Goal: Find specific page/section: Find specific page/section

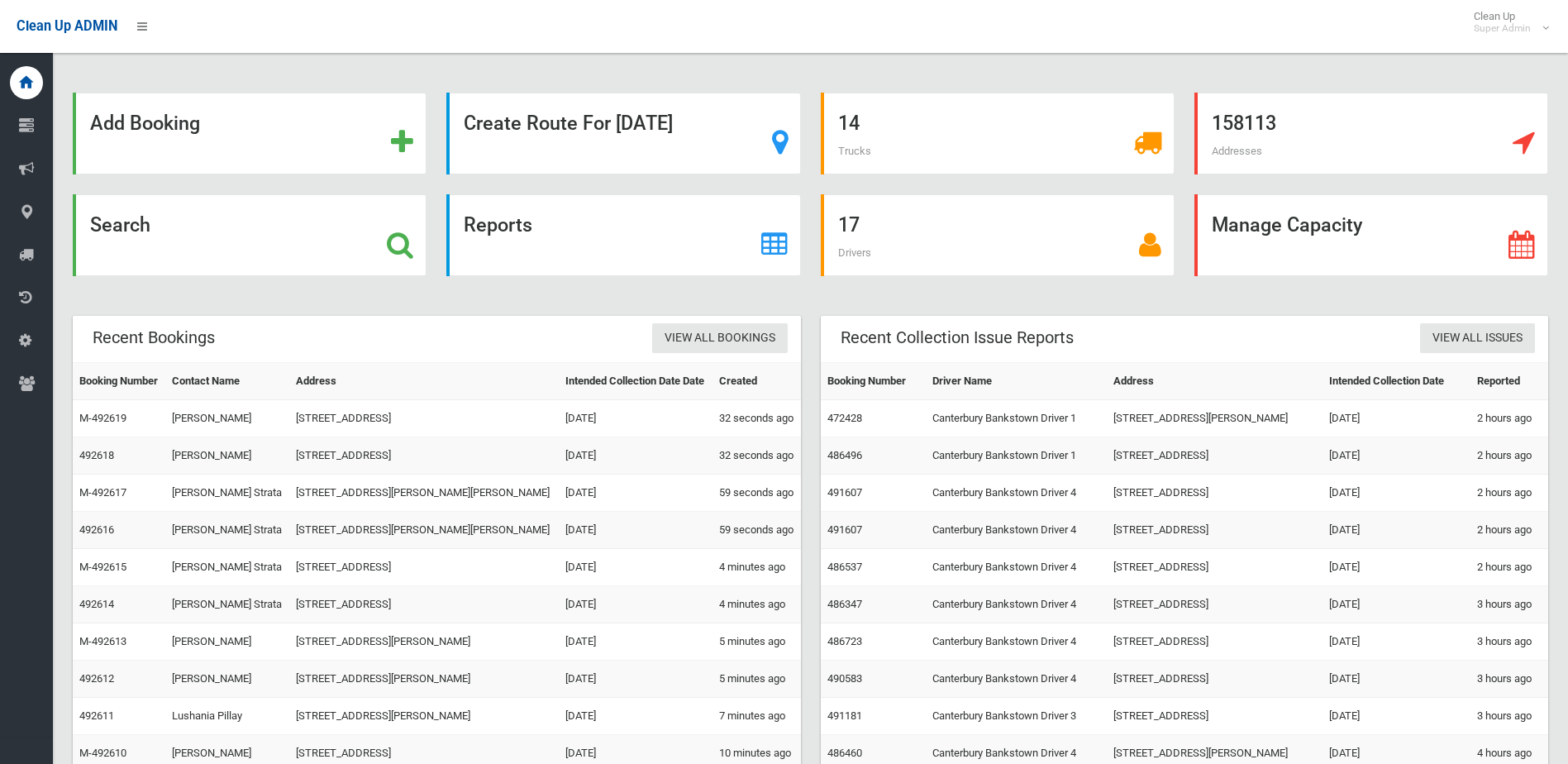
click at [220, 233] on div "Search" at bounding box center [249, 235] width 354 height 82
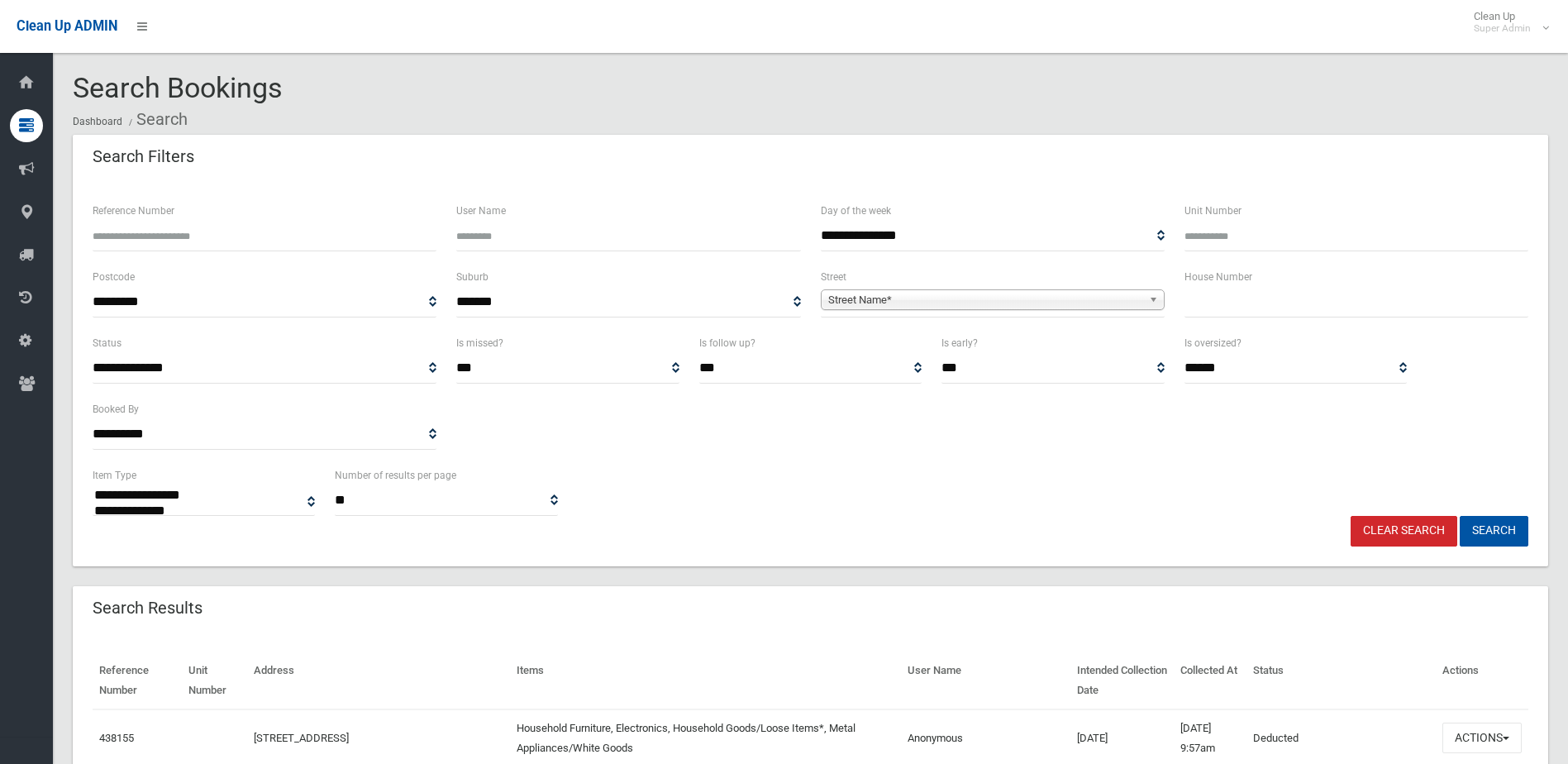
select select
click at [180, 238] on input "Reference Number" at bounding box center [265, 236] width 344 height 31
type input "******"
click at [1460, 516] on button "Search" at bounding box center [1494, 531] width 68 height 31
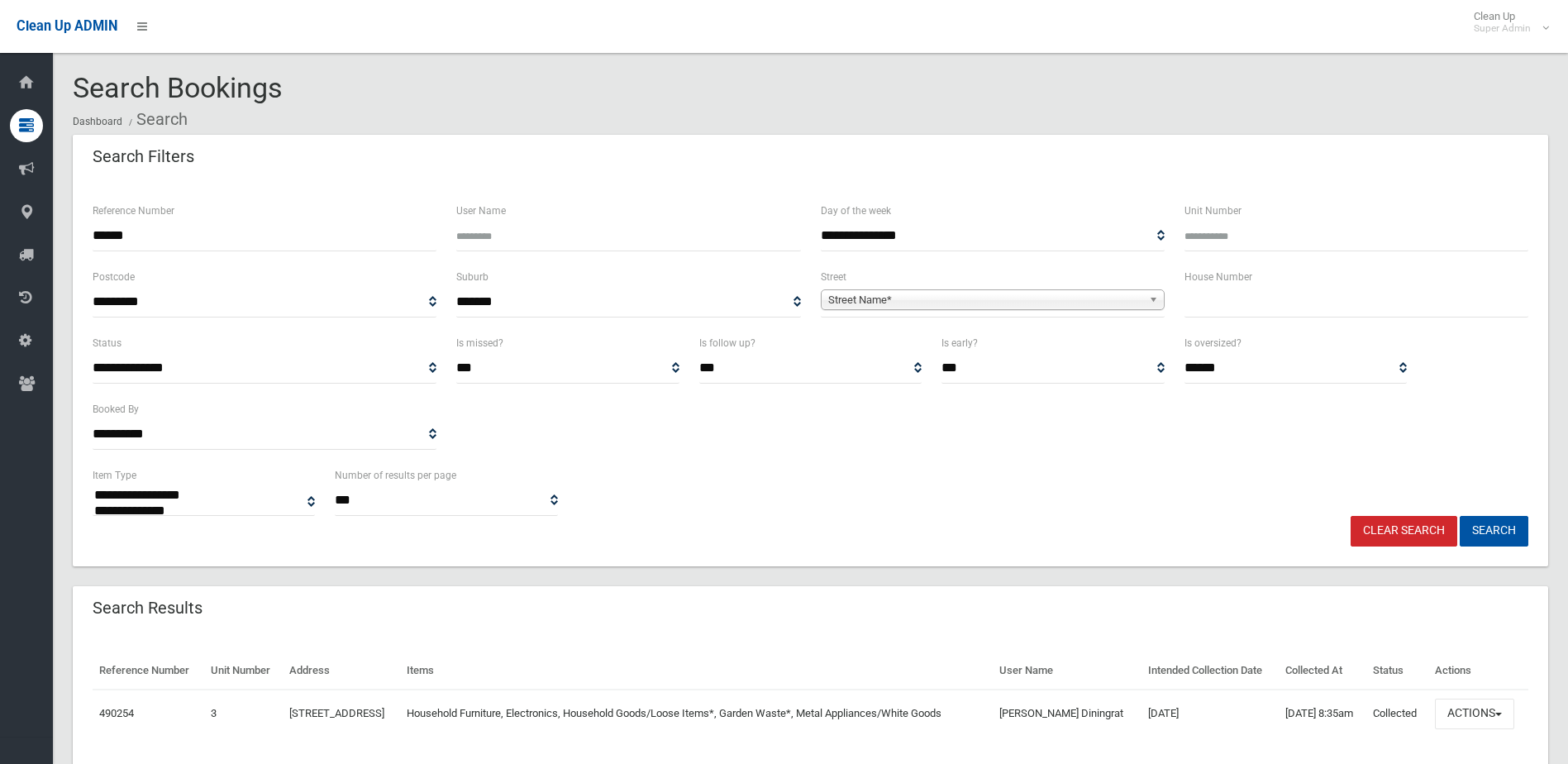
select select
click at [1457, 710] on button "Actions" at bounding box center [1474, 714] width 79 height 31
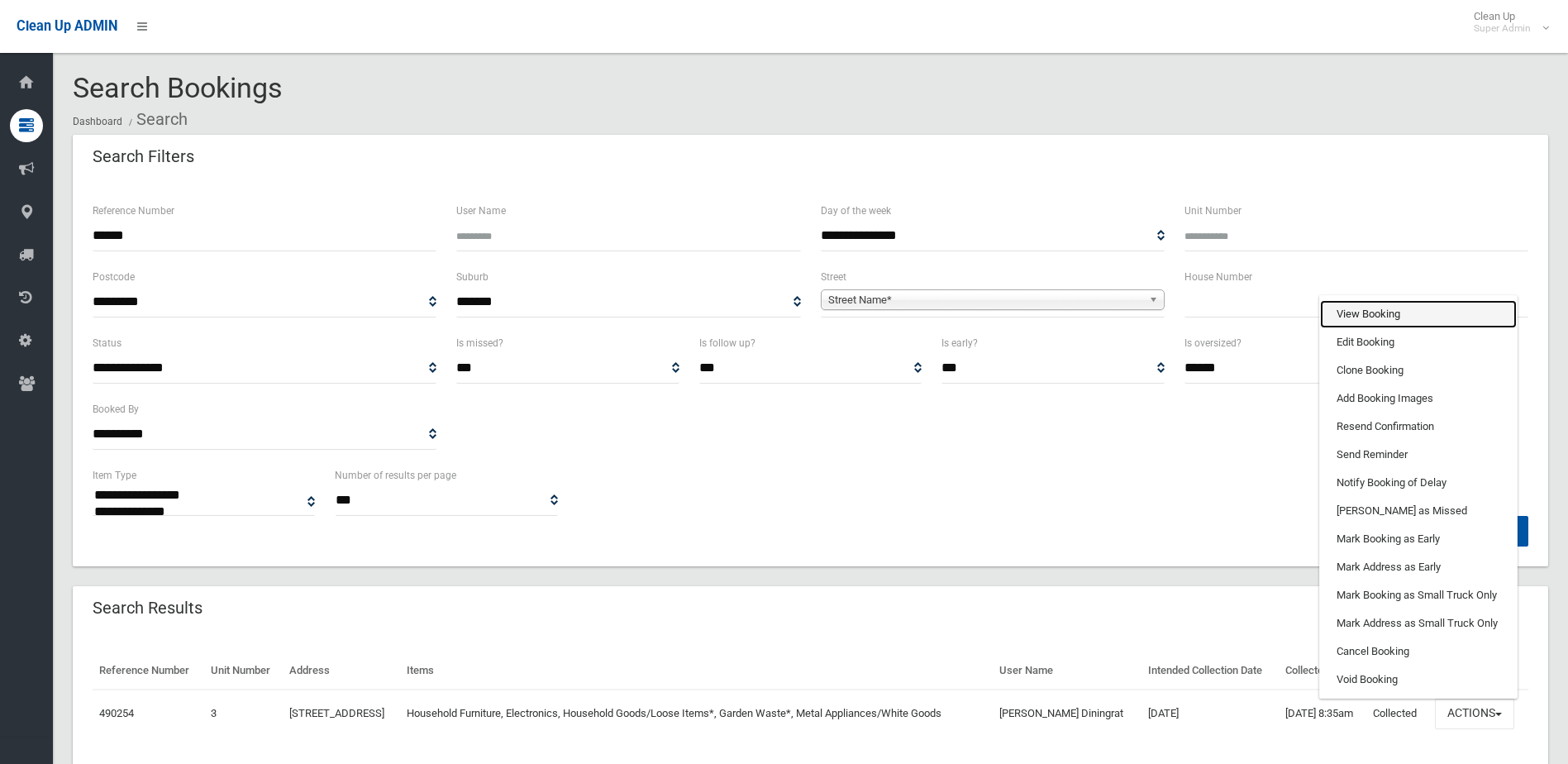
click at [1370, 313] on link "View Booking" at bounding box center [1419, 313] width 197 height 28
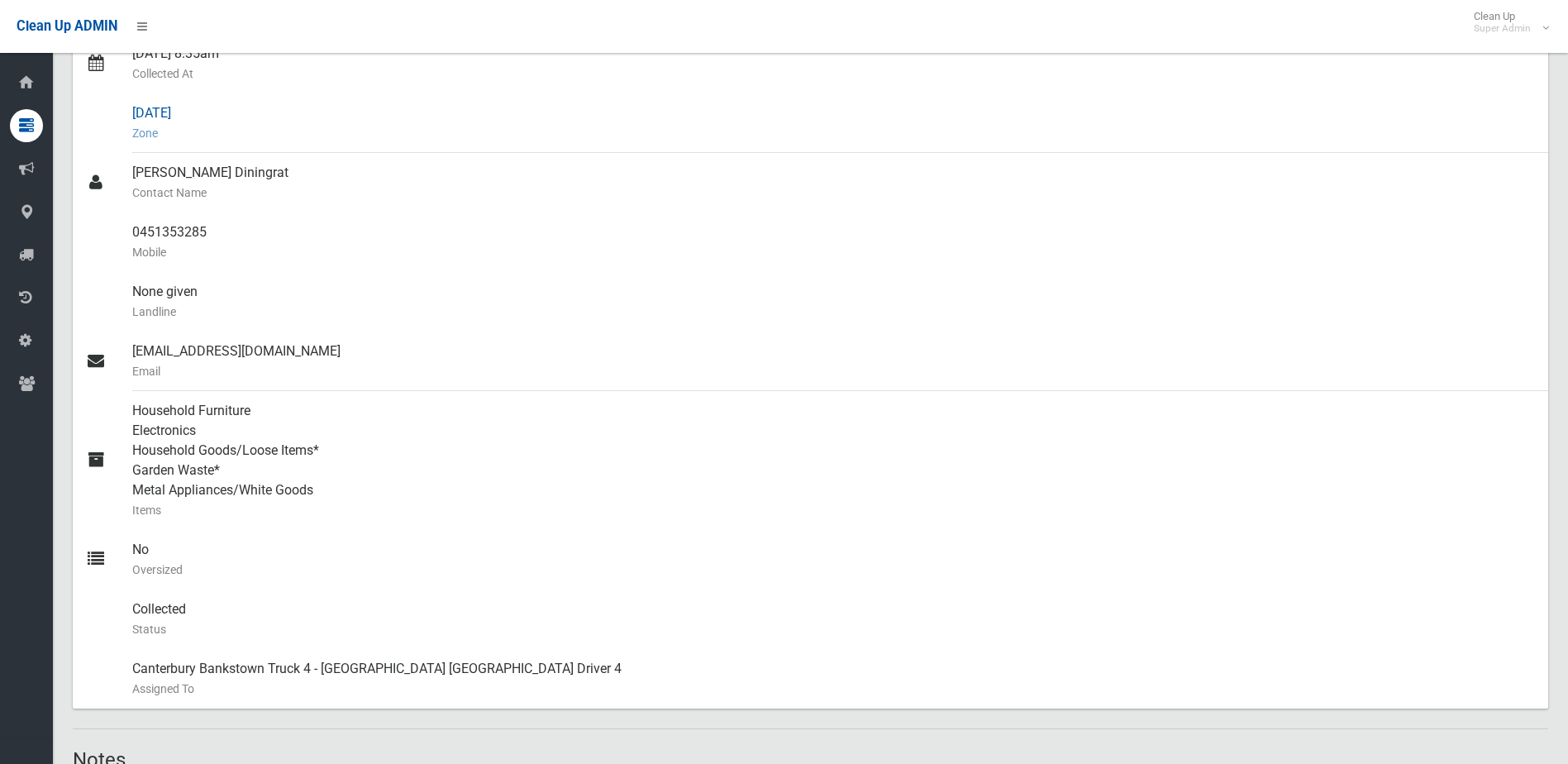
scroll to position [330, 0]
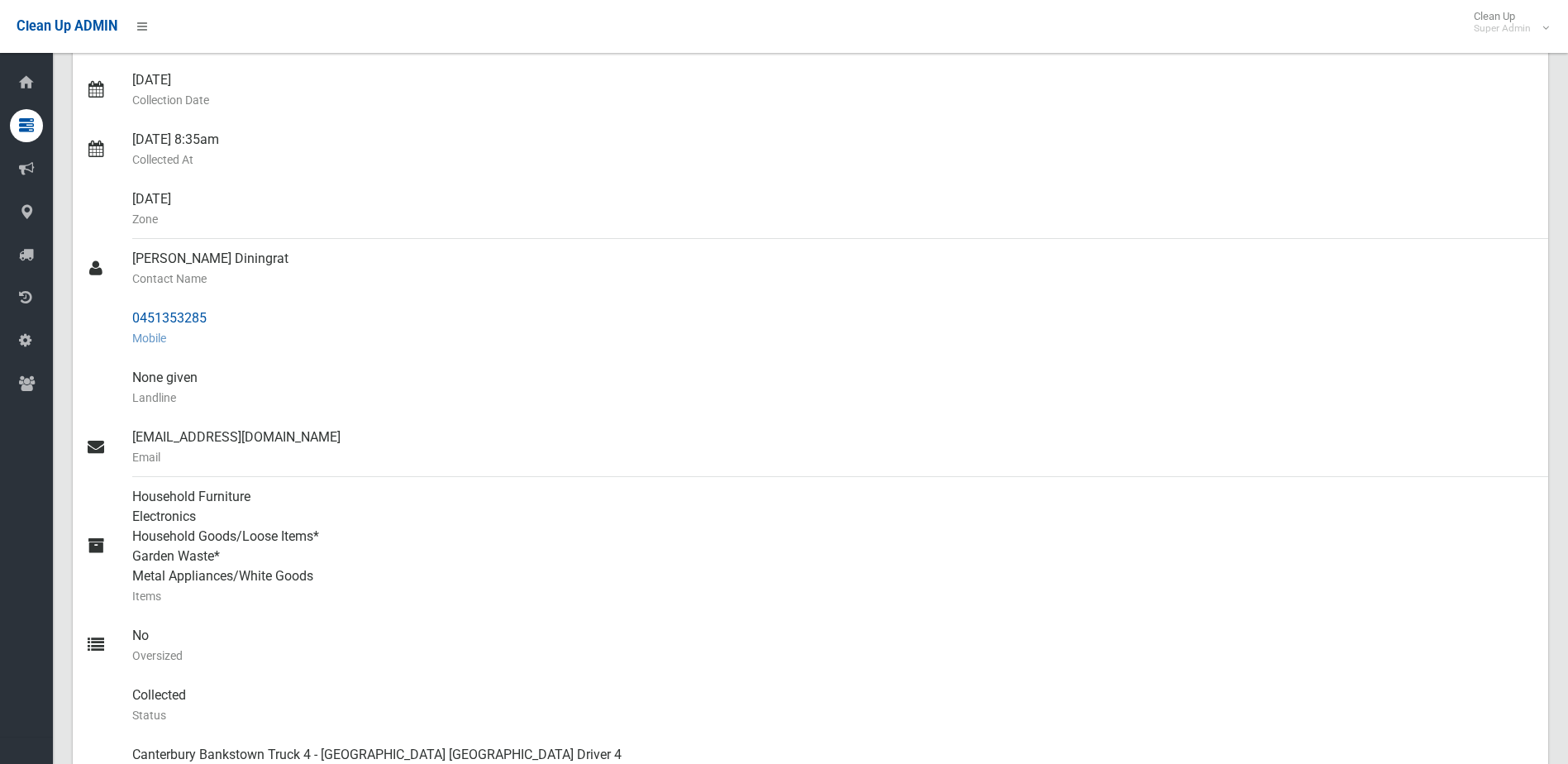
drag, startPoint x: 221, startPoint y: 319, endPoint x: 125, endPoint y: 327, distance: 96.3
click at [125, 327] on link "0451353285 Mobile" at bounding box center [810, 328] width 1475 height 59
copy link "0451353285"
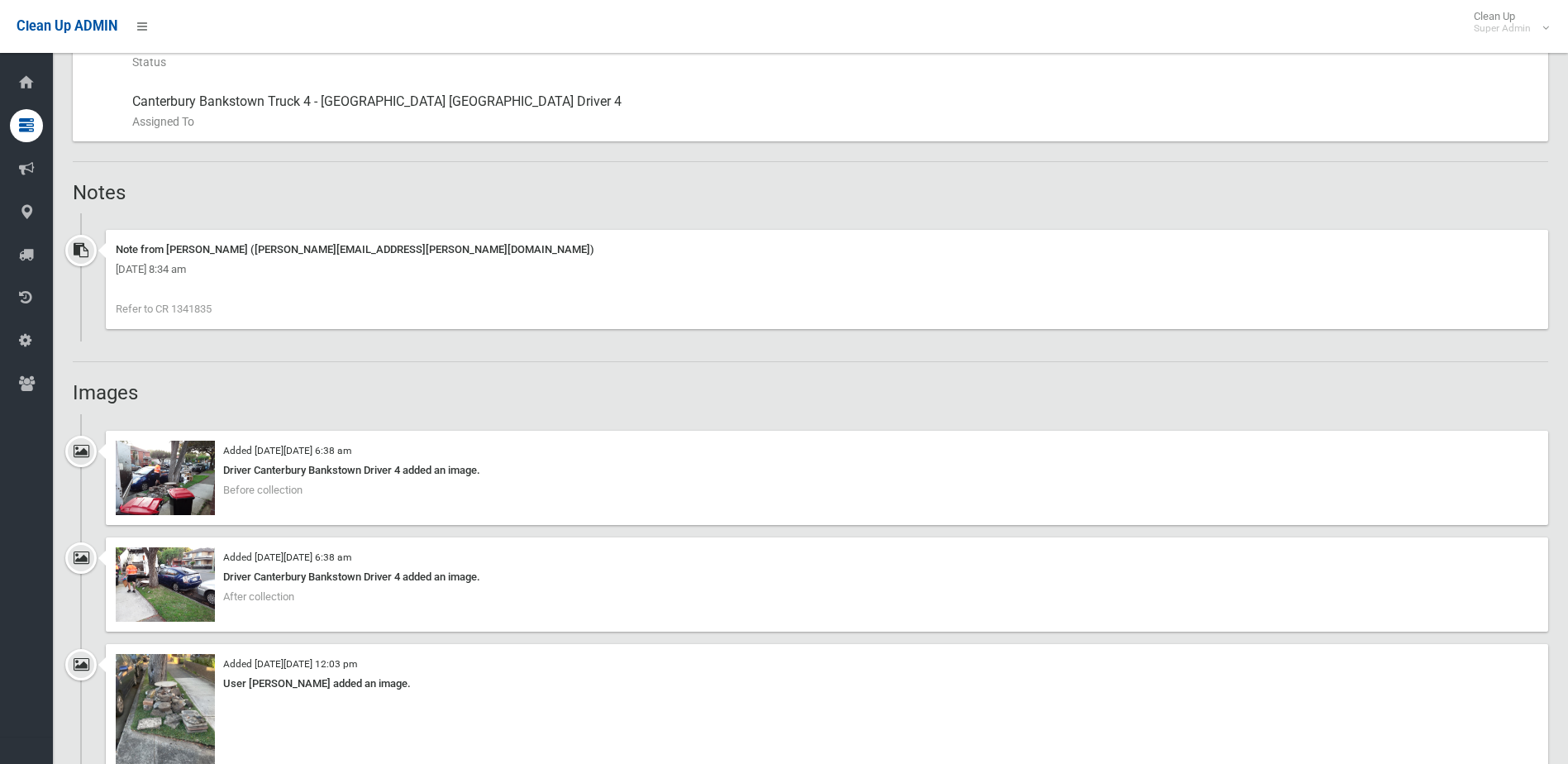
scroll to position [992, 0]
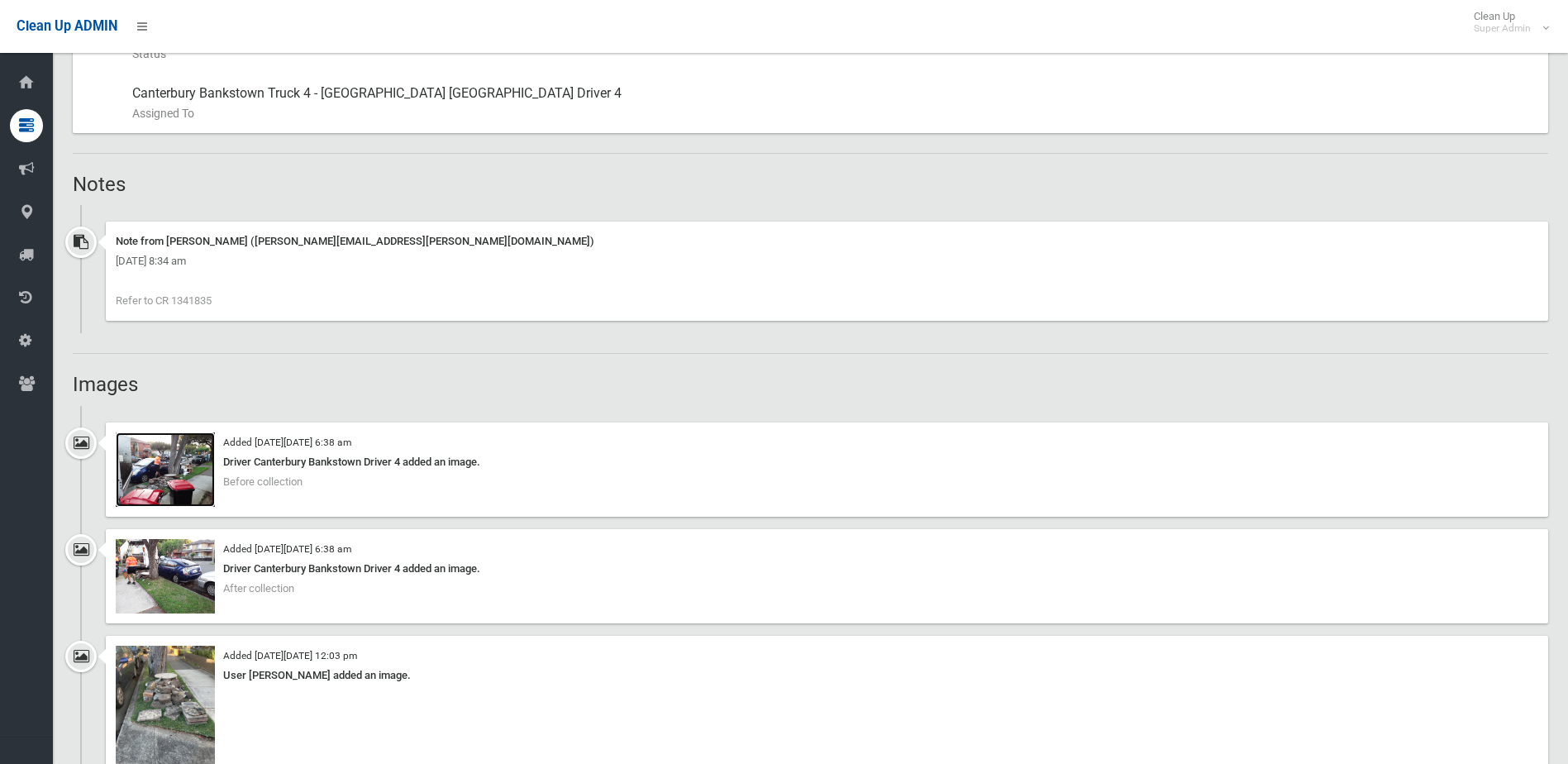
click at [204, 465] on img at bounding box center [166, 469] width 99 height 75
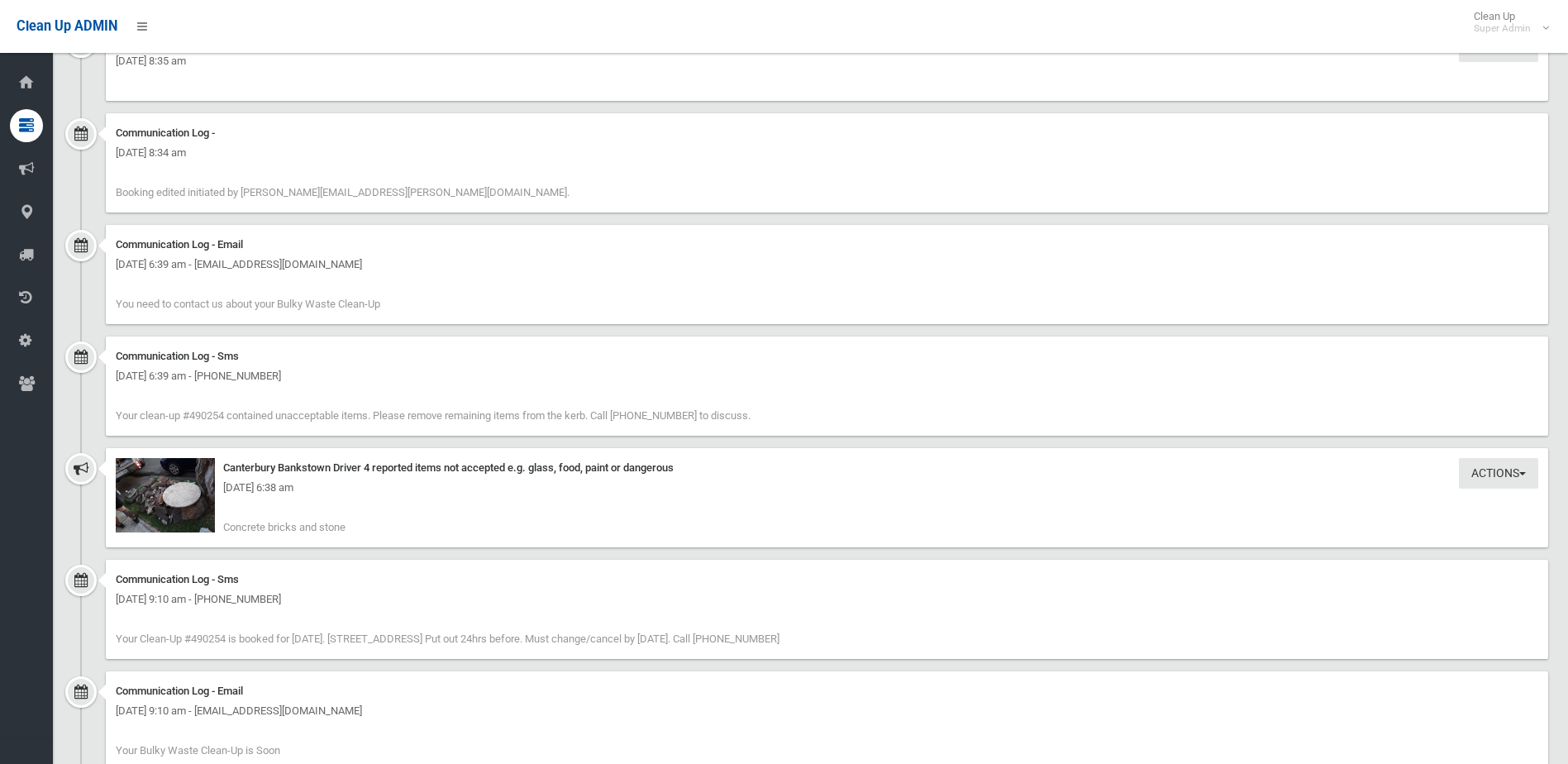
scroll to position [2066, 0]
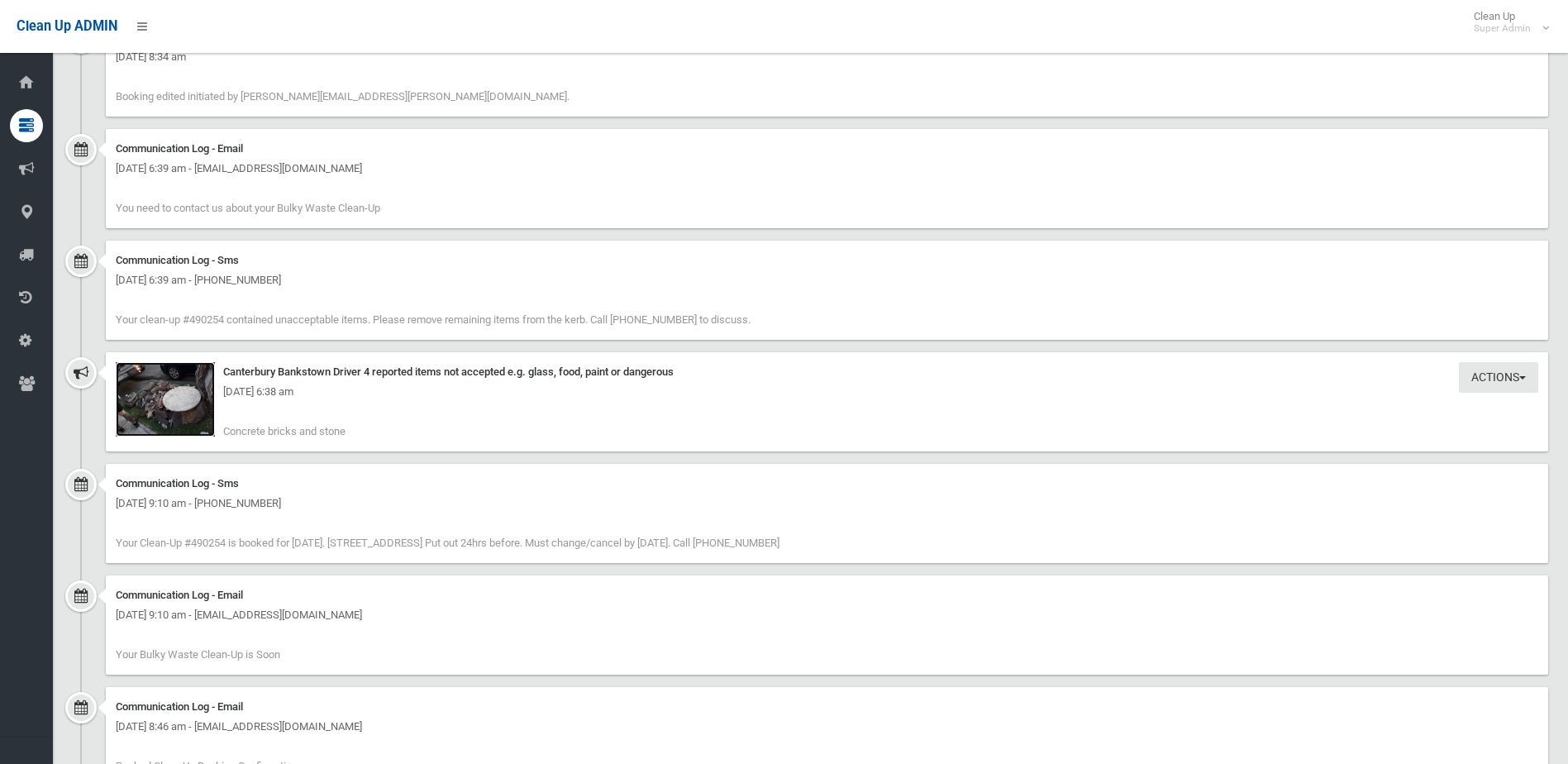
click at [153, 436] on img at bounding box center [166, 399] width 99 height 75
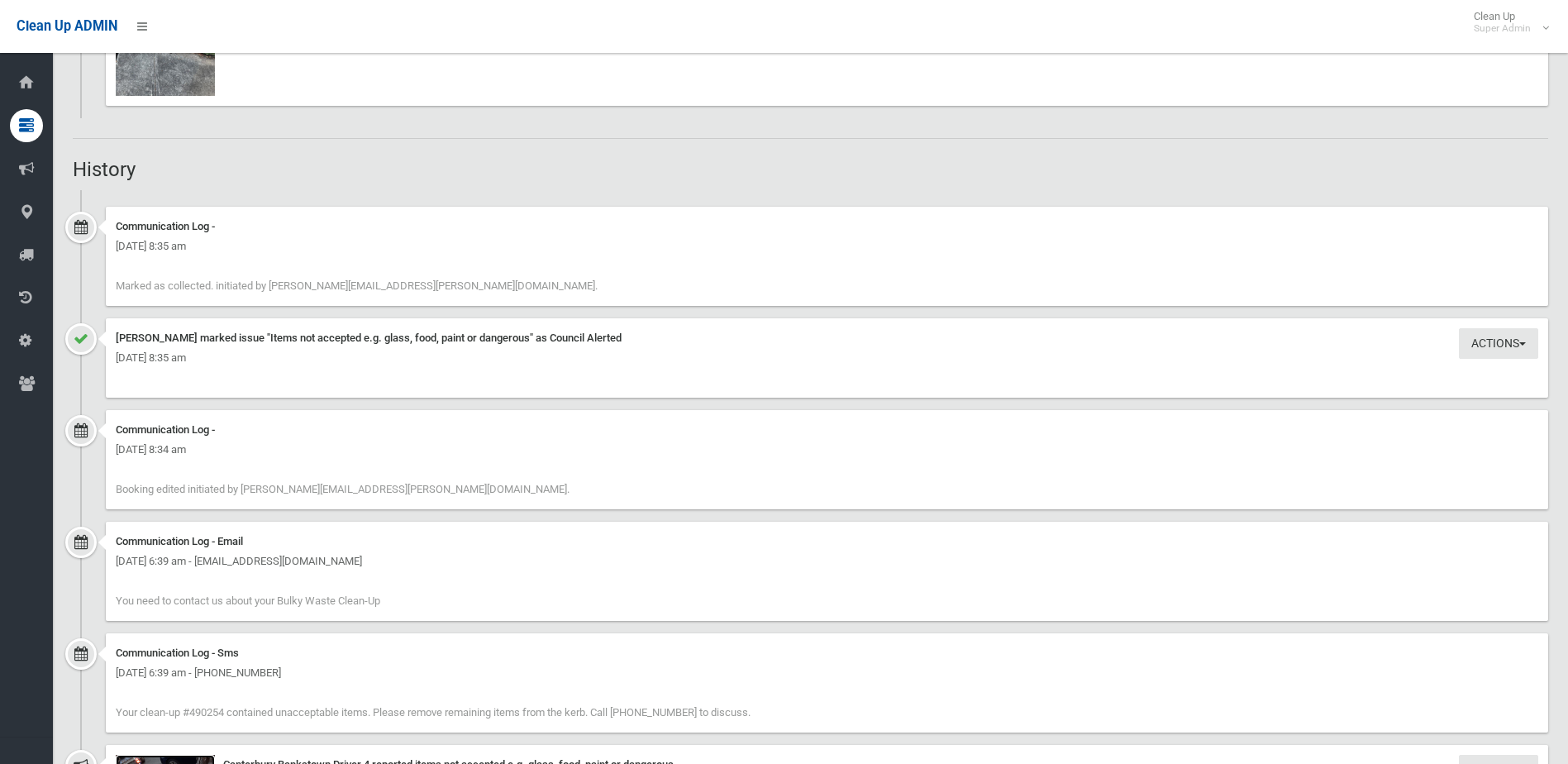
scroll to position [1416, 0]
